Goal: Task Accomplishment & Management: Use online tool/utility

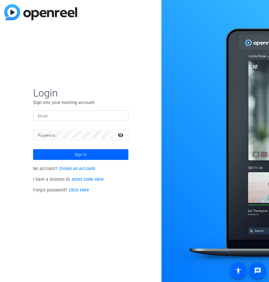
click at [45, 110] on form "Login Sign into your existing account. Email Password visibility_off Sign in" at bounding box center [80, 123] width 95 height 73
click at [45, 113] on input "Email" at bounding box center [81, 115] width 86 height 7
click at [46, 118] on input "Email" at bounding box center [81, 115] width 86 height 7
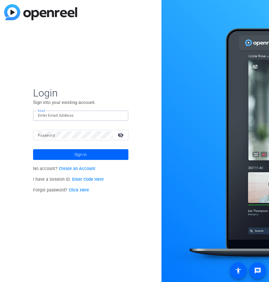
click at [46, 118] on input "Email" at bounding box center [81, 115] width 86 height 7
click at [45, 115] on input "Email" at bounding box center [81, 115] width 86 height 7
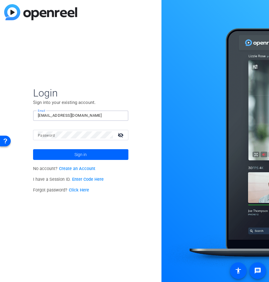
type input "[EMAIL_ADDRESS][DOMAIN_NAME]"
click at [33, 149] on button "Sign in" at bounding box center [80, 154] width 95 height 11
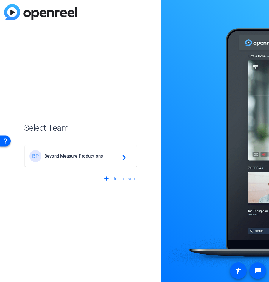
click at [78, 155] on span "Beyond Measure Productions" at bounding box center [81, 155] width 75 height 5
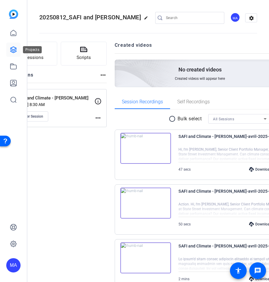
click at [13, 52] on icon at bounding box center [13, 49] width 7 height 7
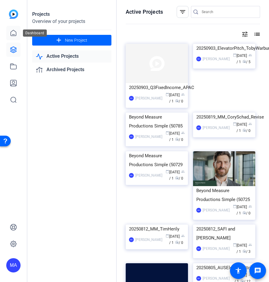
click at [13, 32] on icon at bounding box center [13, 33] width 7 height 7
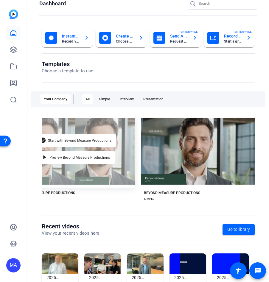
scroll to position [0, 159]
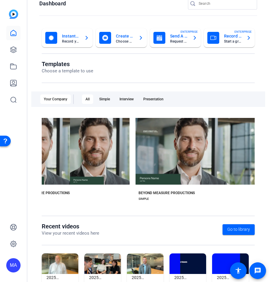
click at [199, 186] on div "check_circle Start with Beyond Measure Productions play_arrow Preview Beyond Me…" at bounding box center [195, 158] width 119 height 86
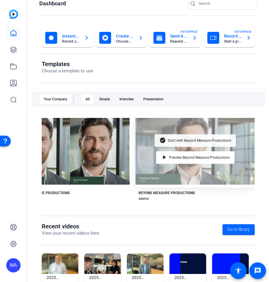
click at [177, 140] on span "Start with Beyond Measure Productions" at bounding box center [199, 141] width 63 height 4
